Goal: Complete Application Form: Complete application form

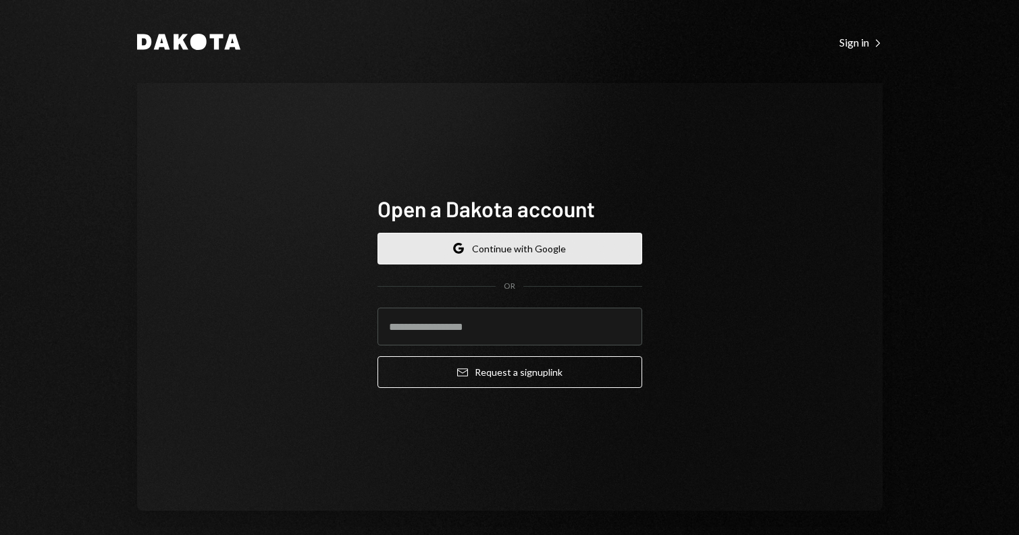
click at [468, 253] on button "Google Continue with Google" at bounding box center [509, 249] width 265 height 32
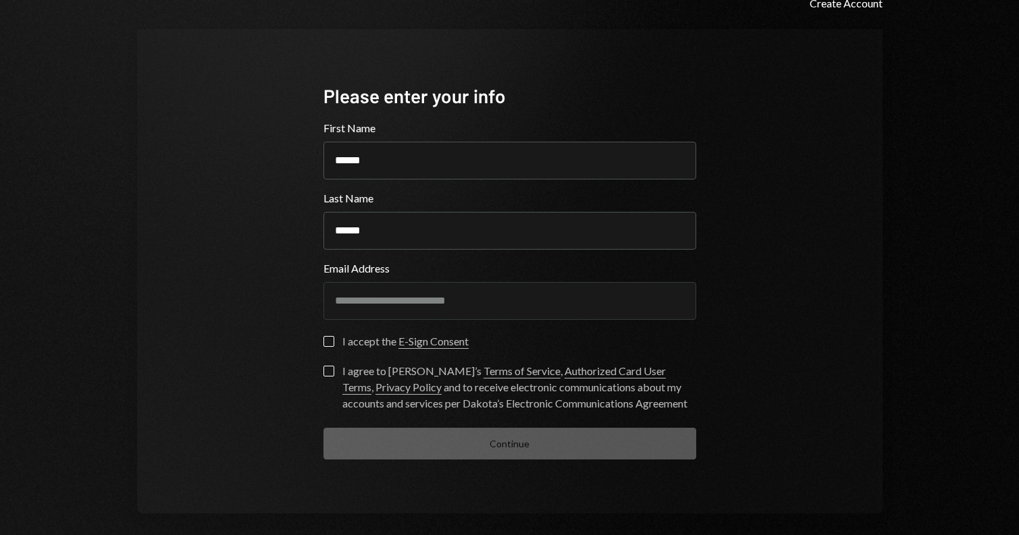
scroll to position [55, 0]
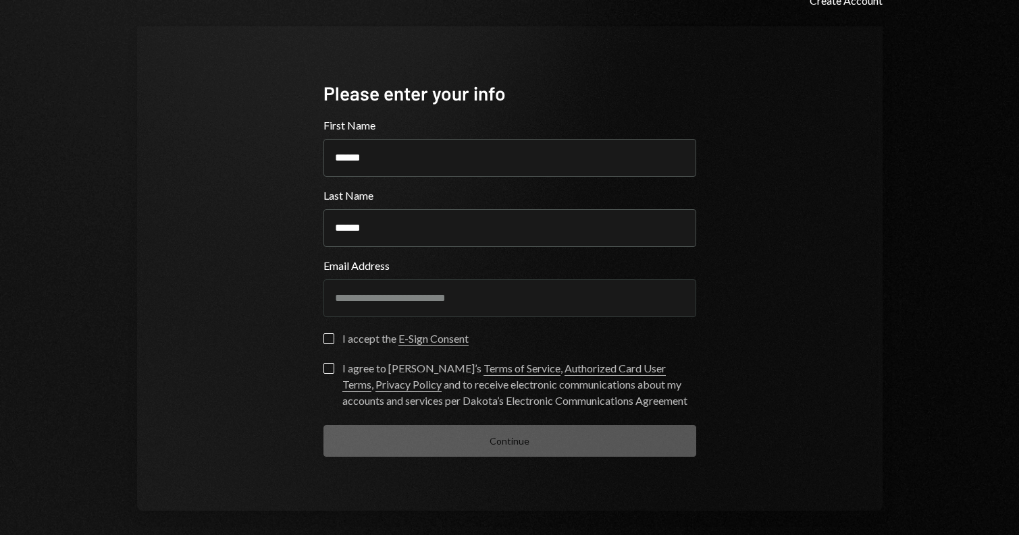
click at [326, 339] on button "I accept the E-Sign Consent" at bounding box center [328, 338] width 11 height 11
click at [325, 363] on button "I agree to [PERSON_NAME]’s Terms of Service , Authorized Card User Terms , Priv…" at bounding box center [328, 368] width 11 height 11
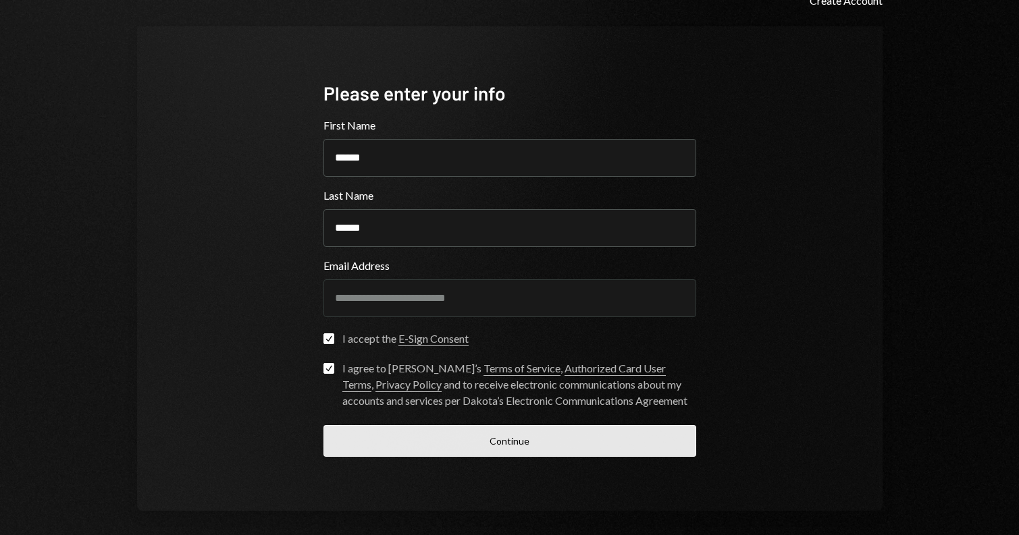
click at [354, 441] on button "Continue" at bounding box center [509, 441] width 373 height 32
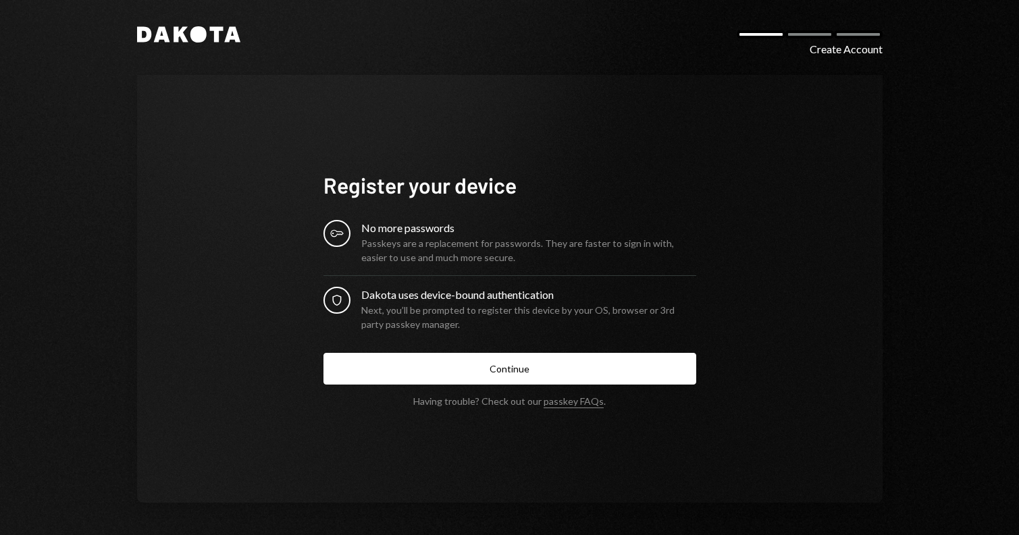
scroll to position [6, 0]
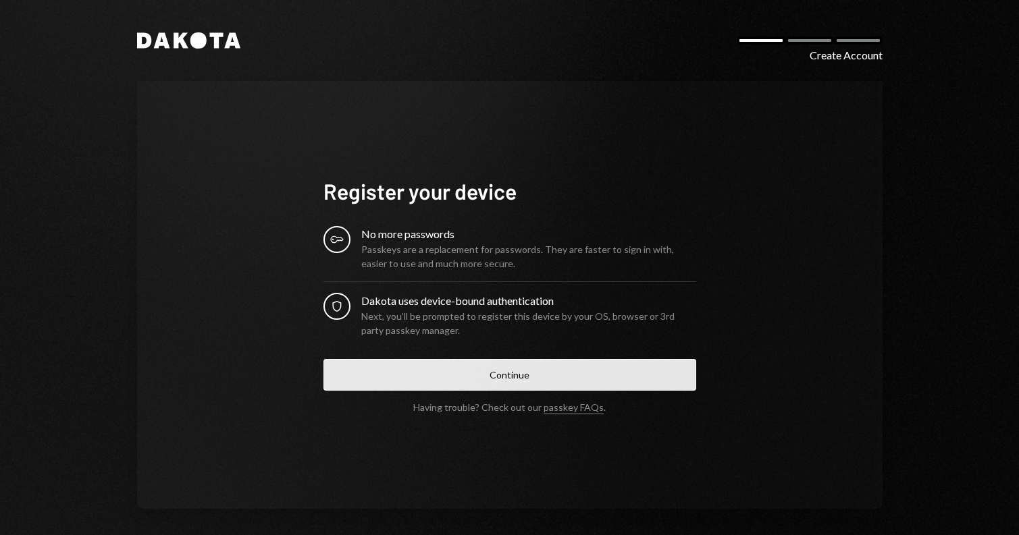
click at [510, 381] on button "Continue" at bounding box center [509, 375] width 373 height 32
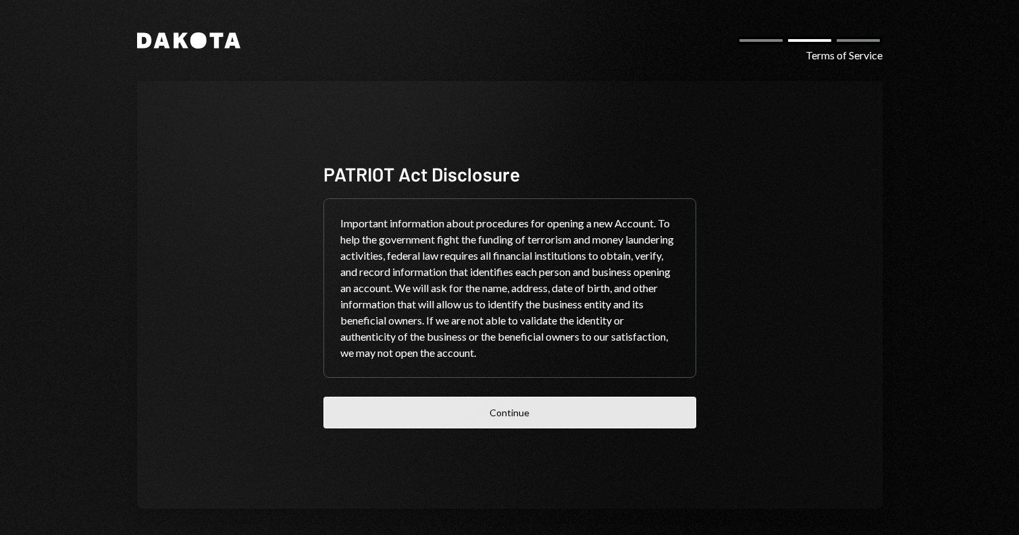
click at [536, 412] on button "Continue" at bounding box center [509, 413] width 373 height 32
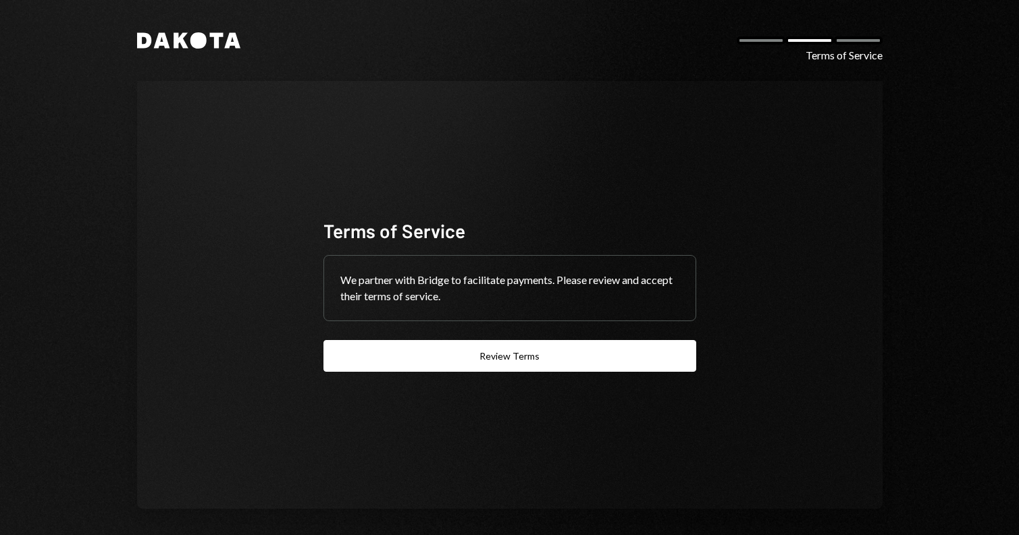
click at [552, 339] on div "Terms of Service We partner with Bridge to facilitate payments. Please review a…" at bounding box center [509, 295] width 373 height 154
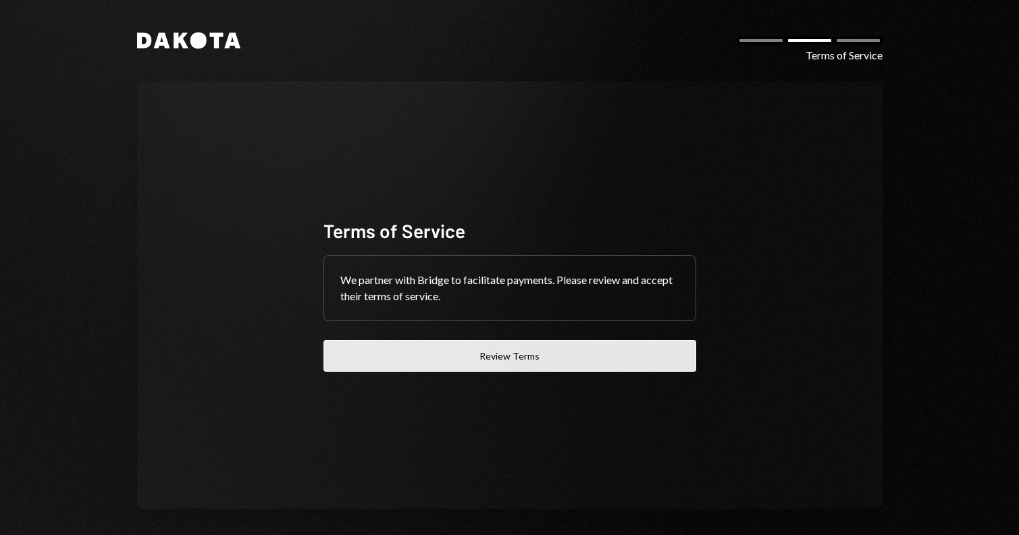
click at [551, 357] on button "Review Terms" at bounding box center [509, 356] width 373 height 32
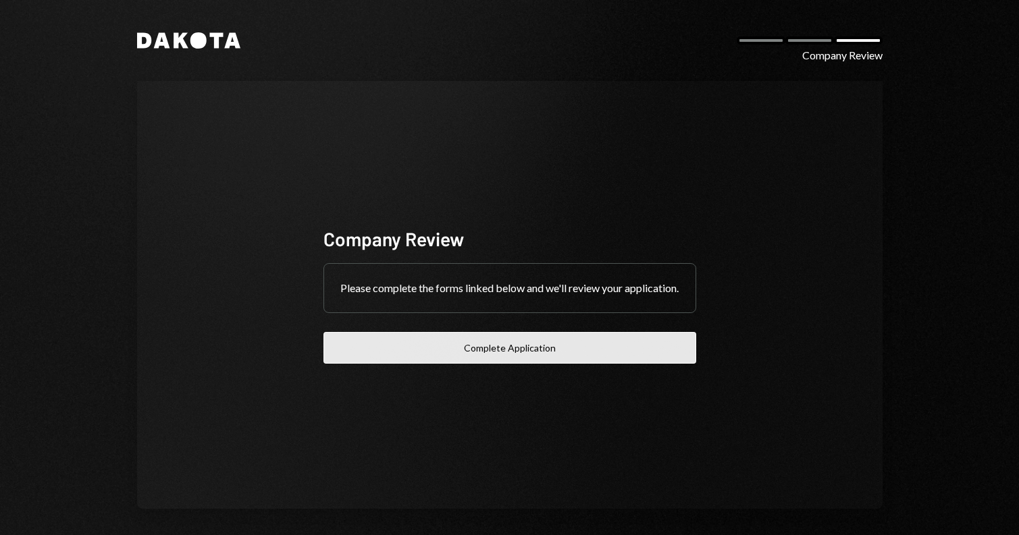
click at [522, 364] on button "Complete Application" at bounding box center [509, 348] width 373 height 32
